Goal: Task Accomplishment & Management: Manage account settings

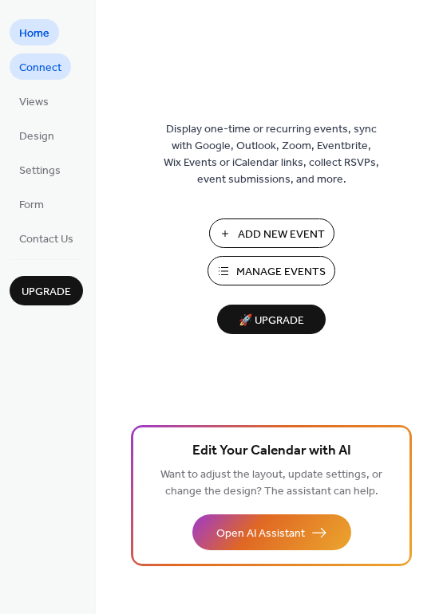
click at [62, 72] on link "Connect" at bounding box center [40, 66] width 61 height 26
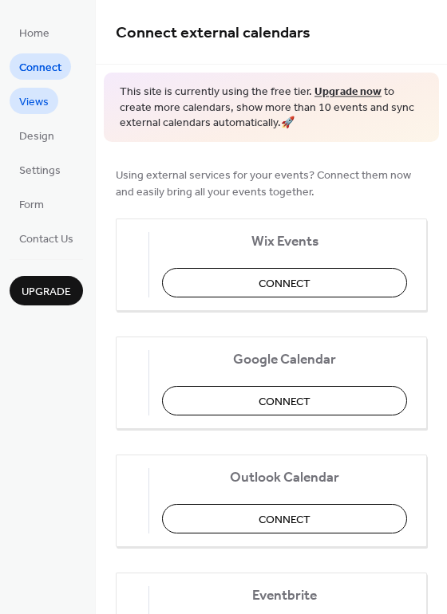
click at [49, 97] on link "Views" at bounding box center [34, 101] width 49 height 26
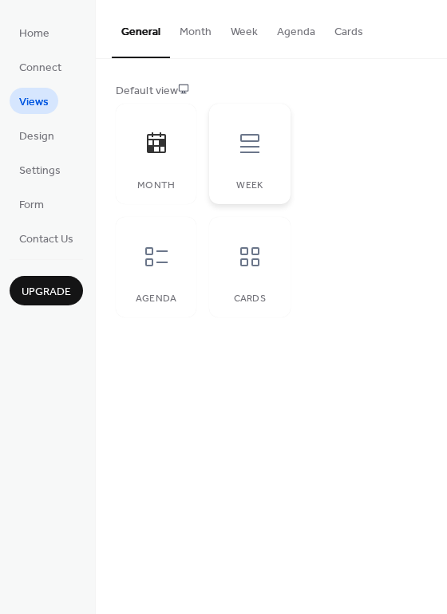
click at [279, 156] on div "Week" at bounding box center [249, 154] width 81 height 100
click at [152, 285] on div "Agenda" at bounding box center [156, 267] width 81 height 100
click at [263, 282] on div "Cards" at bounding box center [249, 267] width 81 height 100
click at [41, 140] on span "Design" at bounding box center [36, 136] width 35 height 17
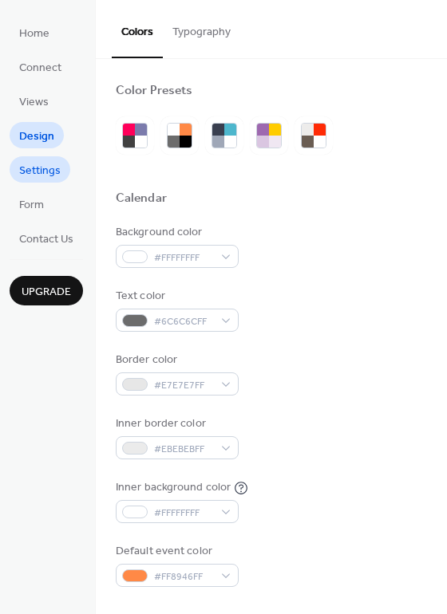
click at [53, 174] on span "Settings" at bounding box center [39, 171] width 41 height 17
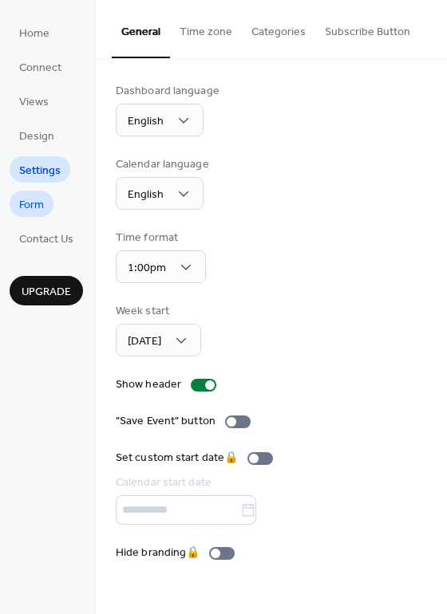
click at [42, 197] on span "Form" at bounding box center [31, 205] width 25 height 17
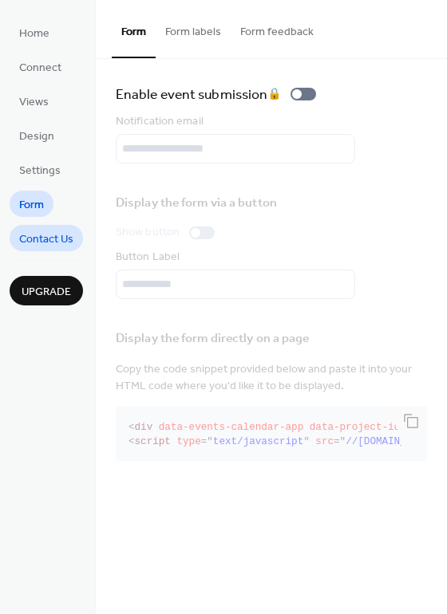
click at [41, 231] on span "Contact Us" at bounding box center [46, 239] width 54 height 17
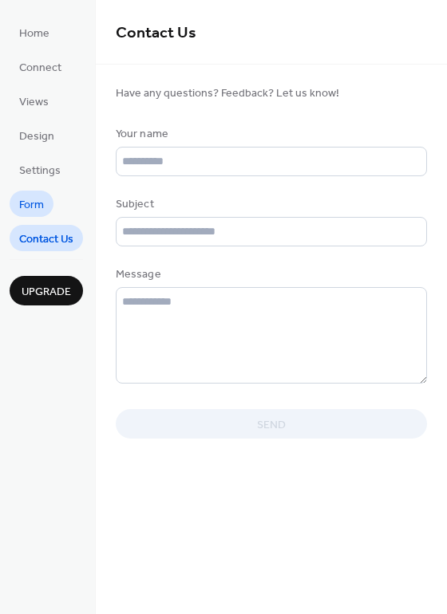
click at [38, 201] on span "Form" at bounding box center [31, 205] width 25 height 17
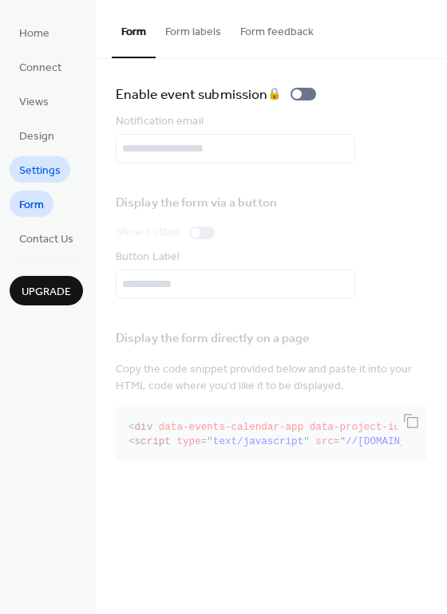
click at [39, 179] on span "Settings" at bounding box center [39, 171] width 41 height 17
